Goal: Task Accomplishment & Management: Manage account settings

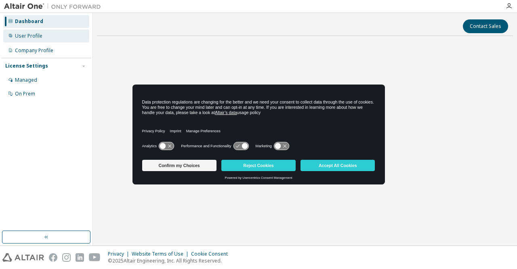
click at [32, 35] on div "User Profile" at bounding box center [28, 36] width 27 height 6
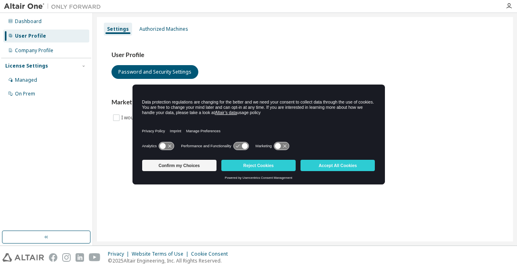
click at [292, 45] on div "User Profile Password and Security Settings Marketing Preferences I would like …" at bounding box center [305, 91] width 406 height 110
click at [316, 164] on button "Accept All Cookies" at bounding box center [338, 165] width 74 height 11
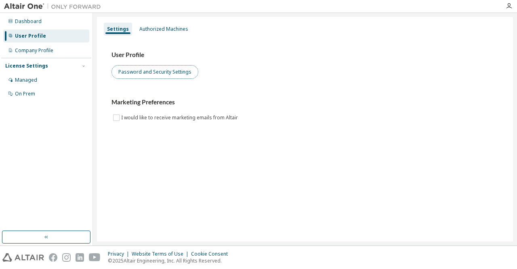
click at [176, 74] on button "Password and Security Settings" at bounding box center [154, 72] width 87 height 14
